Goal: Transaction & Acquisition: Download file/media

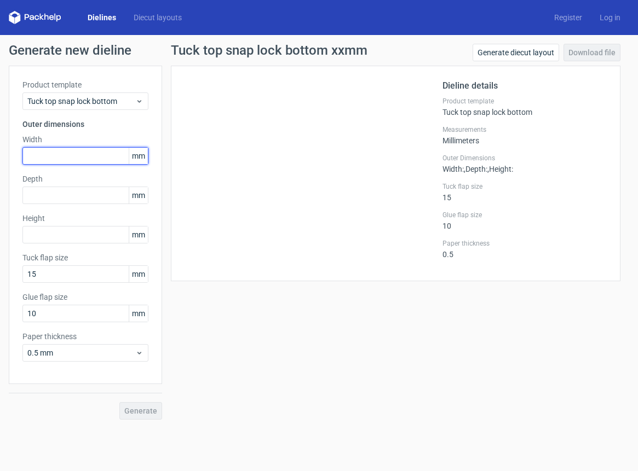
click at [88, 158] on input "text" at bounding box center [85, 156] width 126 height 18
type input "5"
type input "64"
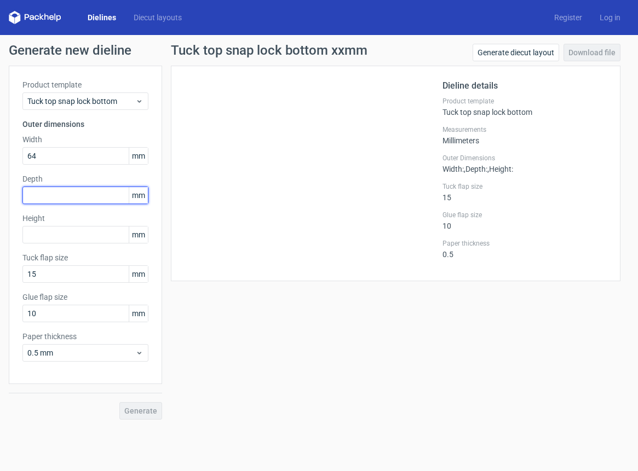
click at [77, 199] on input "text" at bounding box center [85, 196] width 126 height 18
type input "64"
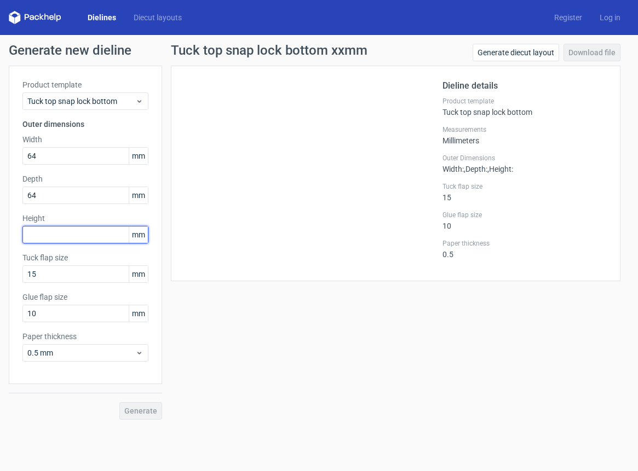
click at [80, 236] on input "text" at bounding box center [85, 235] width 126 height 18
type input "70"
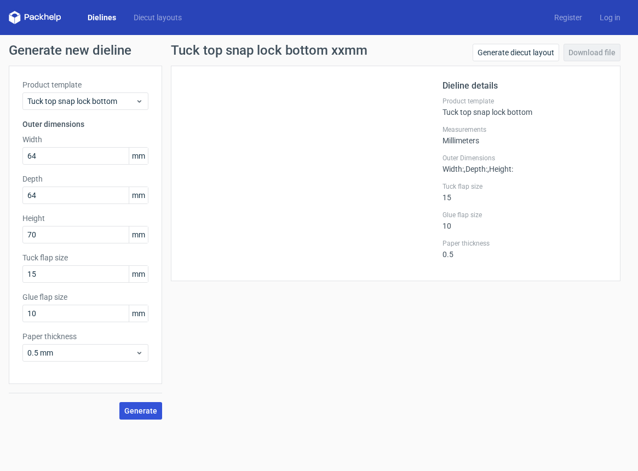
click at [154, 414] on span "Generate" at bounding box center [140, 411] width 33 height 8
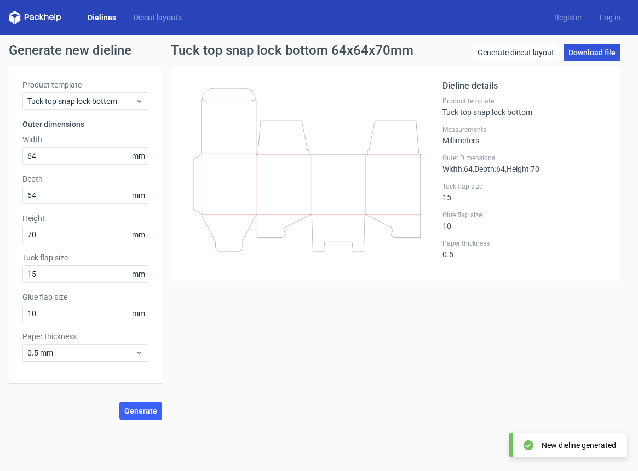
click at [581, 51] on link "Download file" at bounding box center [591, 53] width 57 height 18
